Goal: Task Accomplishment & Management: Manage account settings

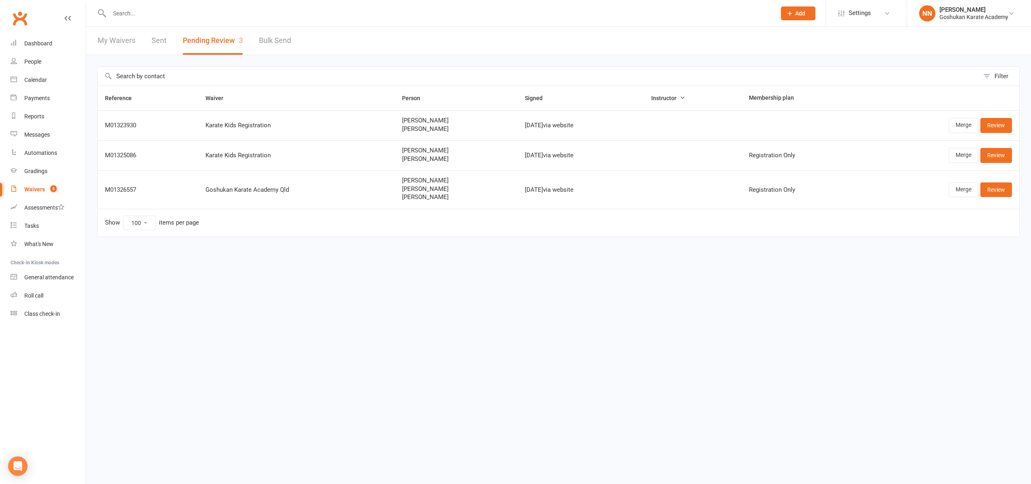
select select "100"
click at [27, 189] on div "Waivers" at bounding box center [34, 189] width 21 height 6
select select "100"
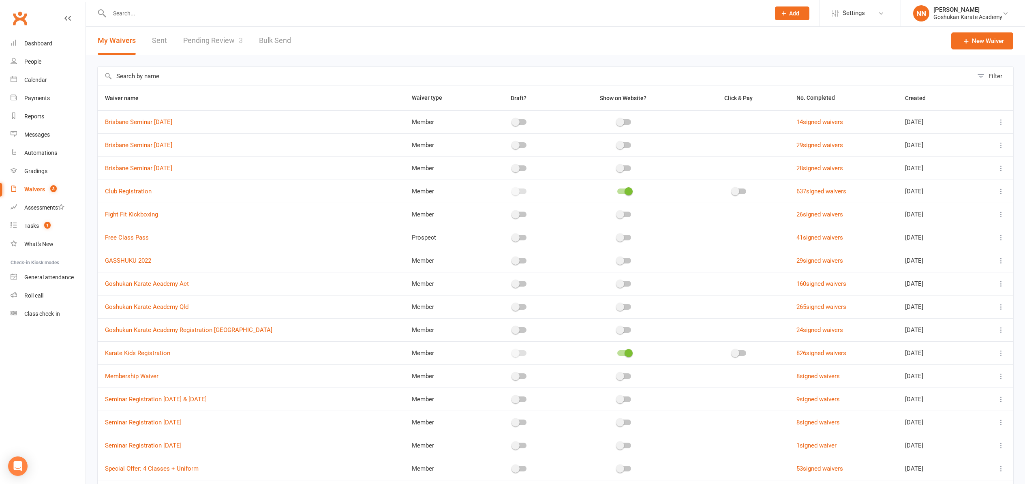
click at [197, 39] on link "Pending Review 3" at bounding box center [213, 41] width 60 height 28
select select "100"
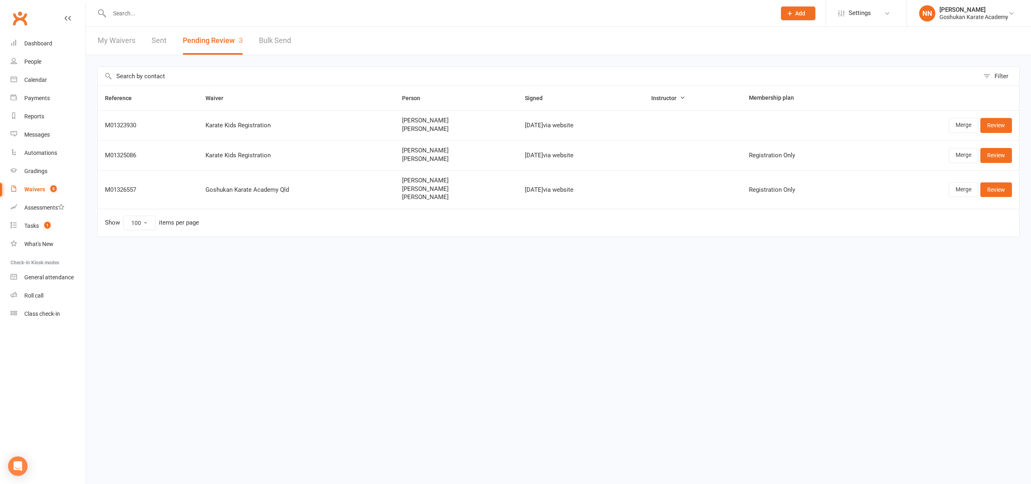
click at [160, 40] on link "Sent" at bounding box center [159, 41] width 15 height 28
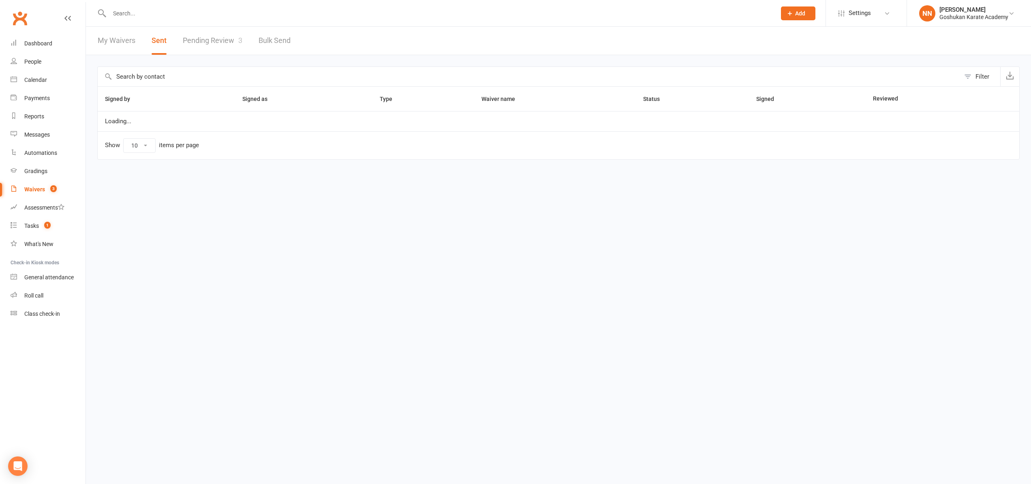
select select "25"
